Goal: Information Seeking & Learning: Learn about a topic

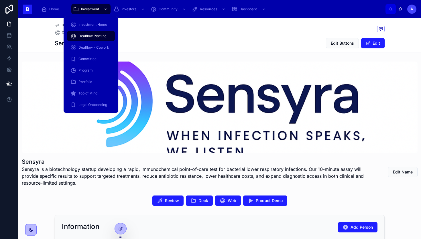
click at [87, 38] on span "Dealflow Pipeline" at bounding box center [93, 36] width 28 height 5
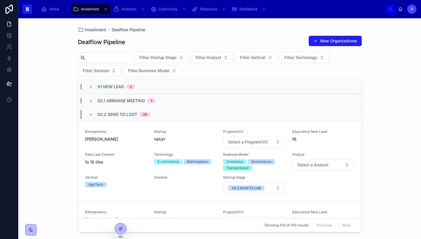
click at [120, 60] on input "text" at bounding box center [108, 58] width 47 height 8
type input "*****"
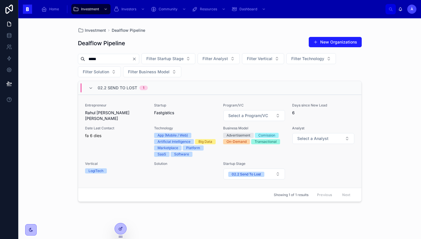
click at [122, 116] on span "Rahul [PERSON_NAME] [PERSON_NAME]" at bounding box center [116, 115] width 62 height 11
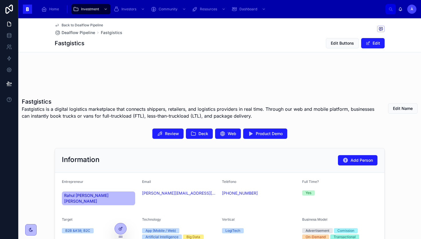
scroll to position [61, 0]
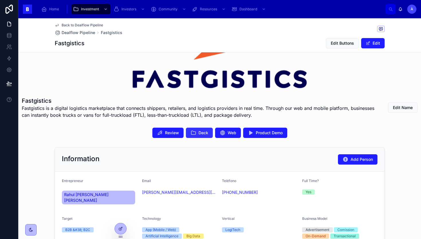
click at [196, 133] on button "Deck" at bounding box center [199, 133] width 27 height 10
click at [169, 130] on span "Review" at bounding box center [172, 133] width 14 height 6
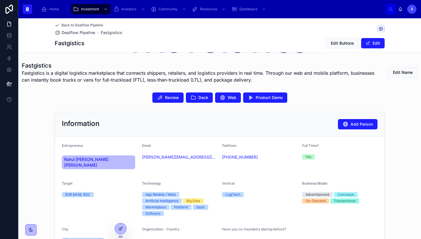
scroll to position [95, 0]
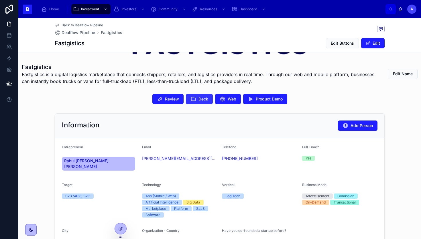
click at [199, 101] on span "Deck" at bounding box center [204, 99] width 10 height 6
click at [273, 98] on span "Product Demo" at bounding box center [269, 99] width 27 height 6
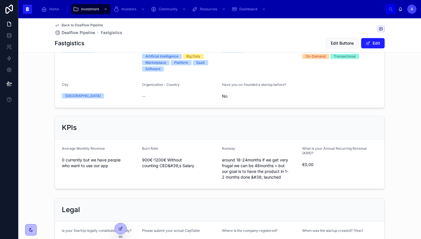
scroll to position [417, 0]
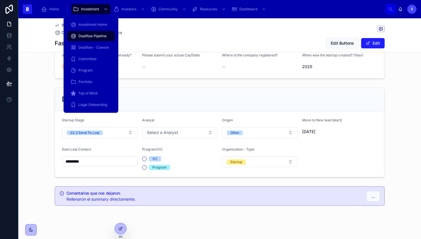
click at [92, 34] on span "Dealflow Pipeline" at bounding box center [93, 36] width 28 height 5
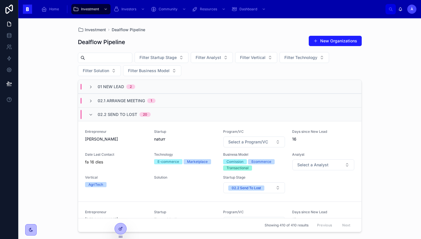
click at [134, 116] on span "02.2 Send To Lost" at bounding box center [118, 115] width 40 height 6
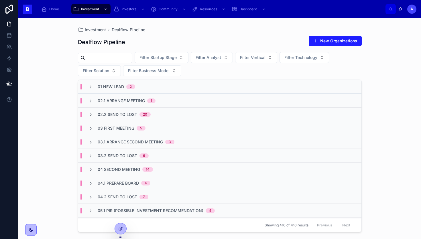
click at [134, 102] on span "02.1 Arrange Meeting" at bounding box center [121, 101] width 47 height 6
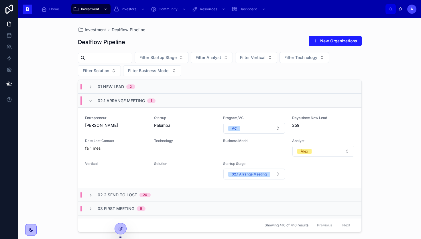
click at [134, 102] on span "02.1 Arrange Meeting" at bounding box center [121, 101] width 47 height 6
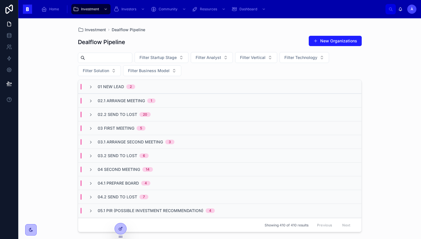
click at [120, 86] on span "01 New Lead" at bounding box center [111, 87] width 26 height 6
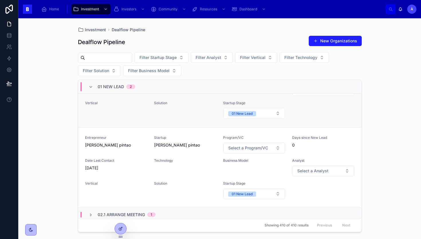
scroll to position [47, 0]
click at [128, 139] on span "Entrepreneur" at bounding box center [116, 137] width 62 height 5
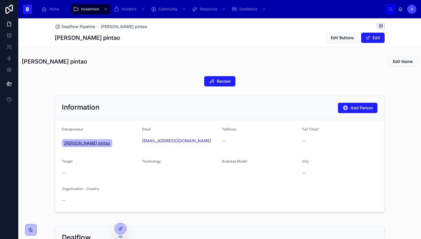
click at [86, 142] on span "[PERSON_NAME] pintao" at bounding box center [87, 143] width 46 height 6
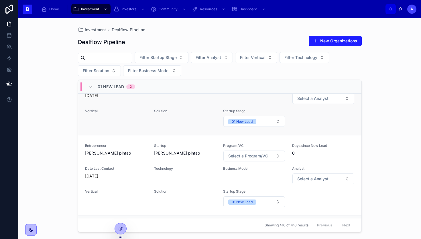
scroll to position [39, 0]
click at [130, 95] on div "[DATE]" at bounding box center [116, 96] width 62 height 6
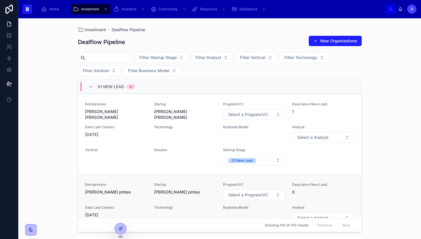
click at [130, 191] on span "[PERSON_NAME] pintao" at bounding box center [116, 192] width 62 height 6
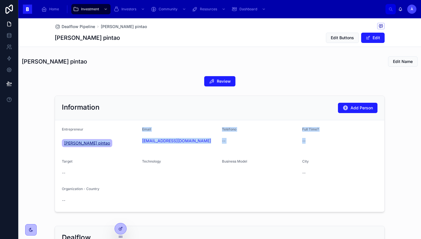
drag, startPoint x: 98, startPoint y: 159, endPoint x: 63, endPoint y: 142, distance: 39.4
click at [62, 142] on form "Entrepreneur [PERSON_NAME] pintao Email [EMAIL_ADDRESS][DOMAIN_NAME] Teléfono -…" at bounding box center [220, 166] width 330 height 92
click at [63, 142] on link "[PERSON_NAME] pintao" at bounding box center [87, 143] width 50 height 8
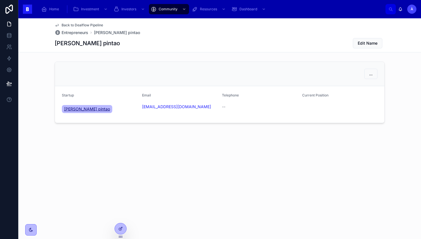
click at [72, 109] on span "[PERSON_NAME] pintao" at bounding box center [87, 109] width 46 height 6
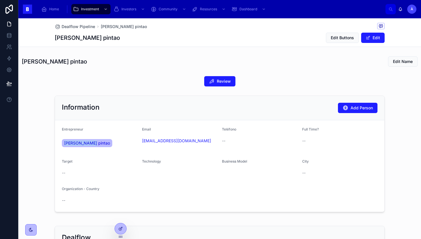
drag, startPoint x: 84, startPoint y: 149, endPoint x: 58, endPoint y: 142, distance: 26.8
click at [58, 142] on form "Entrepreneur [PERSON_NAME] pintao Email [EMAIL_ADDRESS][DOMAIN_NAME] Teléfono -…" at bounding box center [220, 166] width 330 height 92
copy span "[PERSON_NAME] pintao"
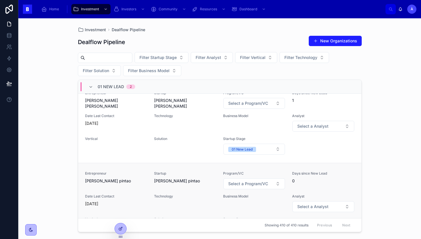
scroll to position [13, 0]
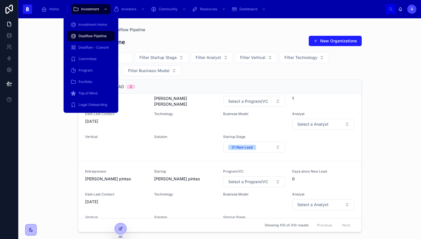
click at [91, 35] on span "Dealflow Pipeline" at bounding box center [93, 36] width 28 height 5
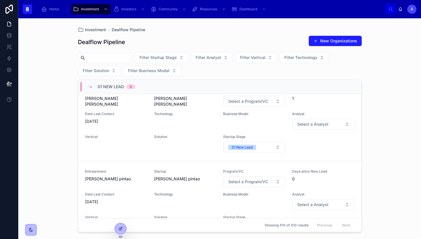
click at [110, 90] on div "01 New Lead 2" at bounding box center [117, 86] width 38 height 9
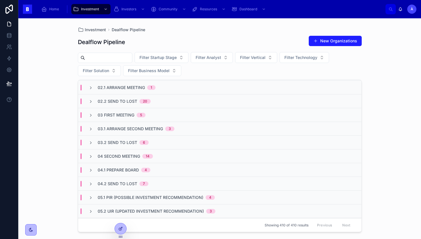
scroll to position [0, 0]
